Goal: Task Accomplishment & Management: Manage account settings

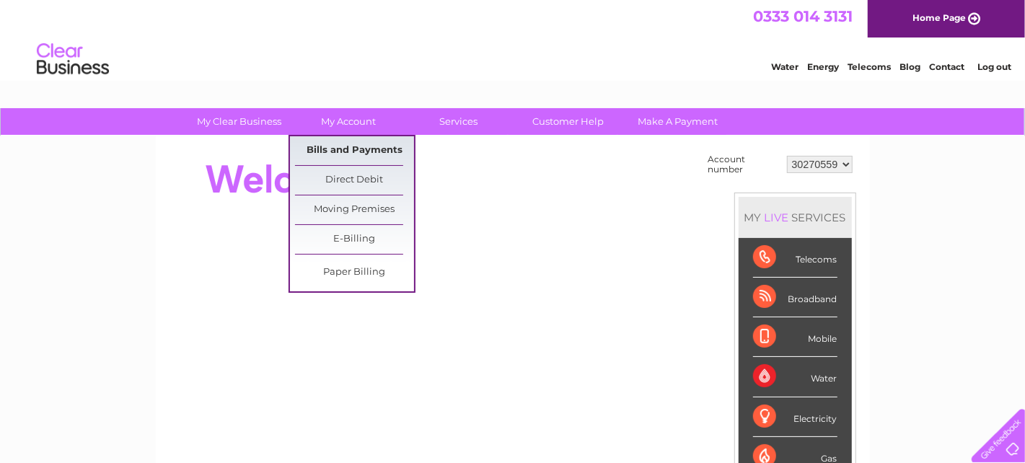
click at [367, 146] on link "Bills and Payments" at bounding box center [354, 150] width 119 height 29
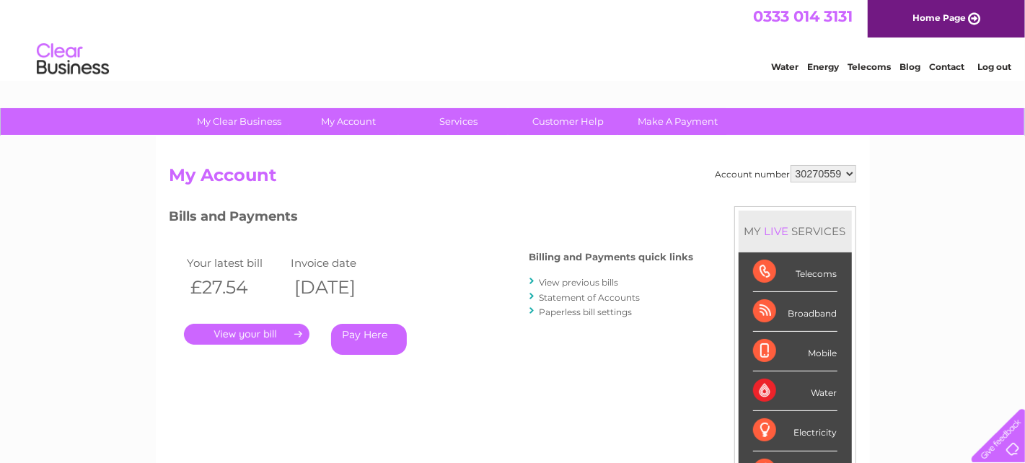
click at [273, 335] on link "." at bounding box center [246, 334] width 125 height 21
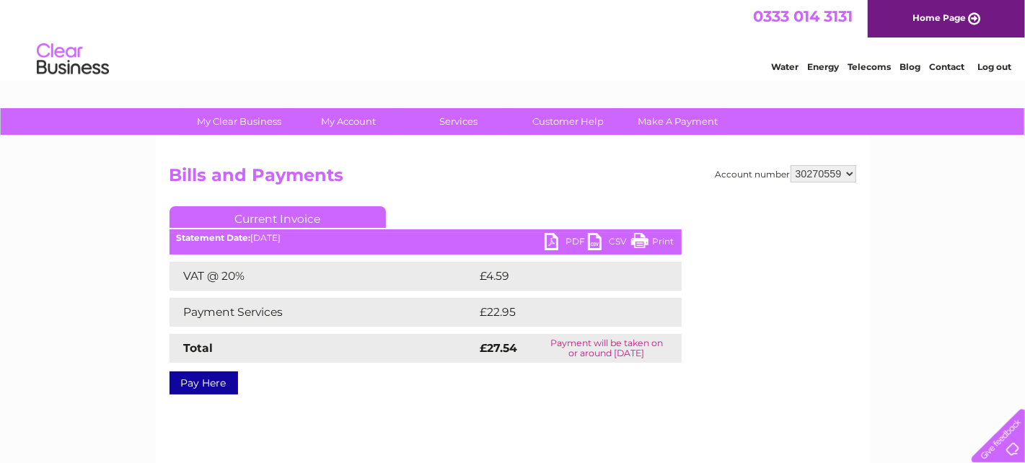
click at [572, 242] on link "PDF" at bounding box center [565, 243] width 43 height 21
click at [1000, 66] on link "Log out" at bounding box center [994, 66] width 34 height 11
